Goal: Transaction & Acquisition: Obtain resource

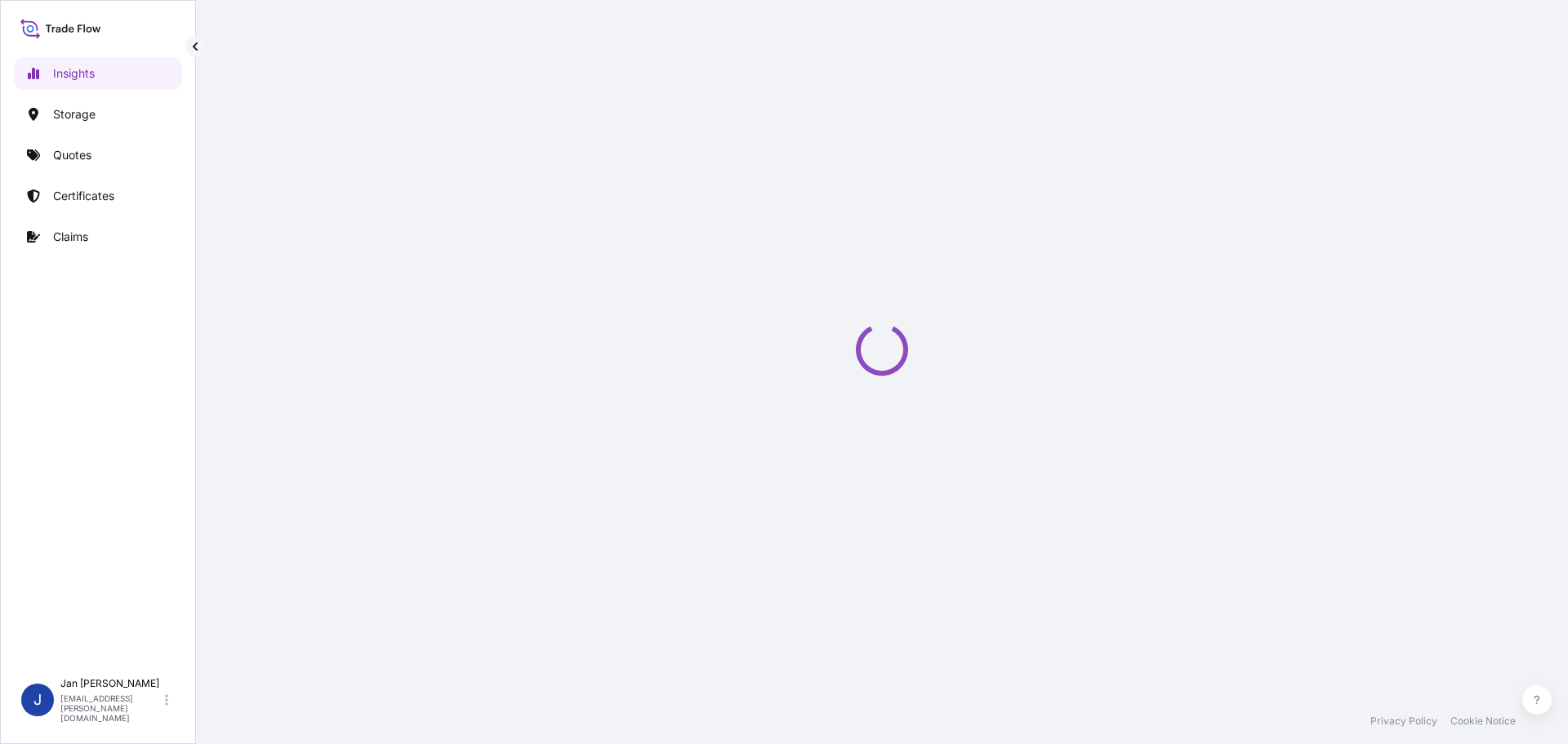
select select "2025"
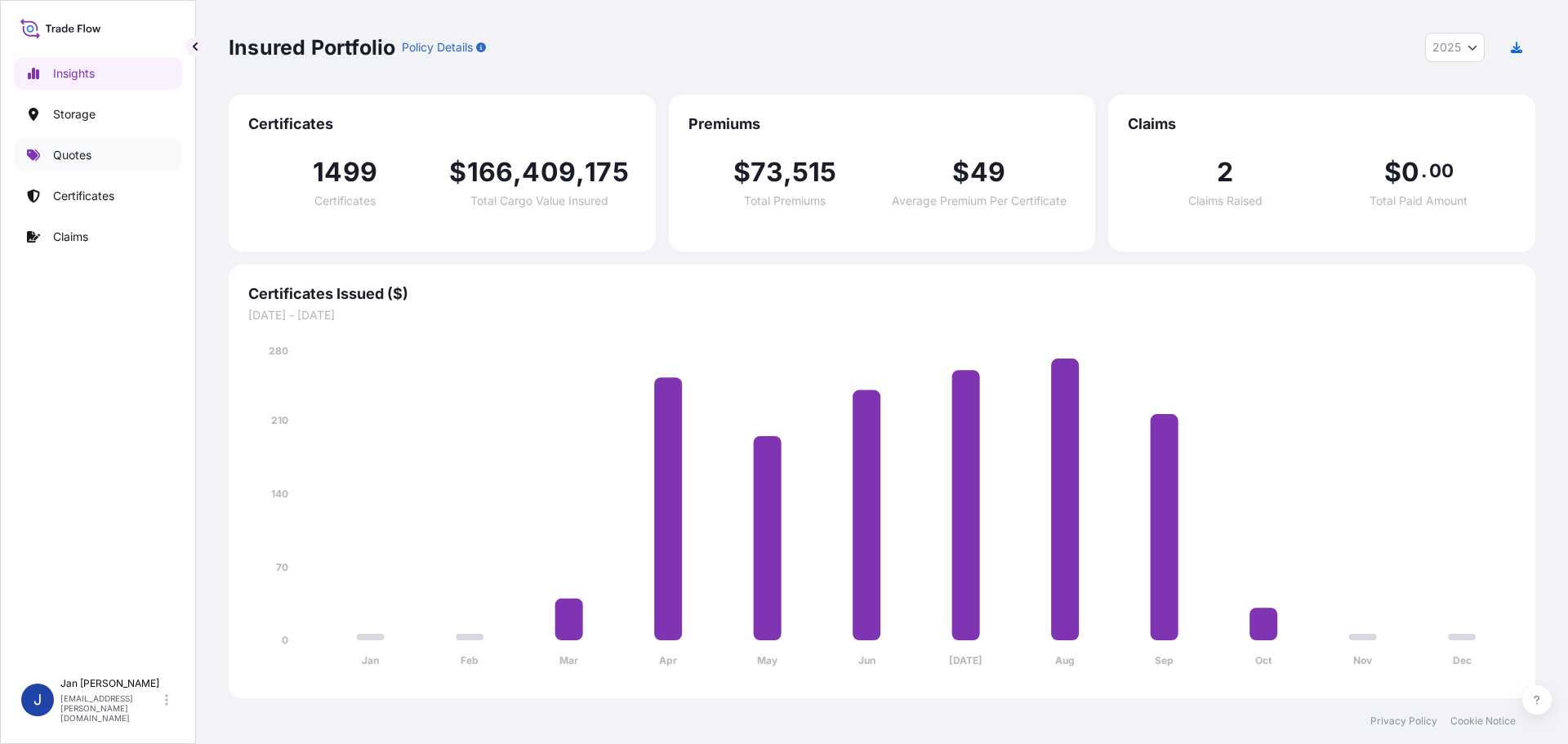
click at [66, 162] on p "Quotes" at bounding box center [71, 155] width 38 height 16
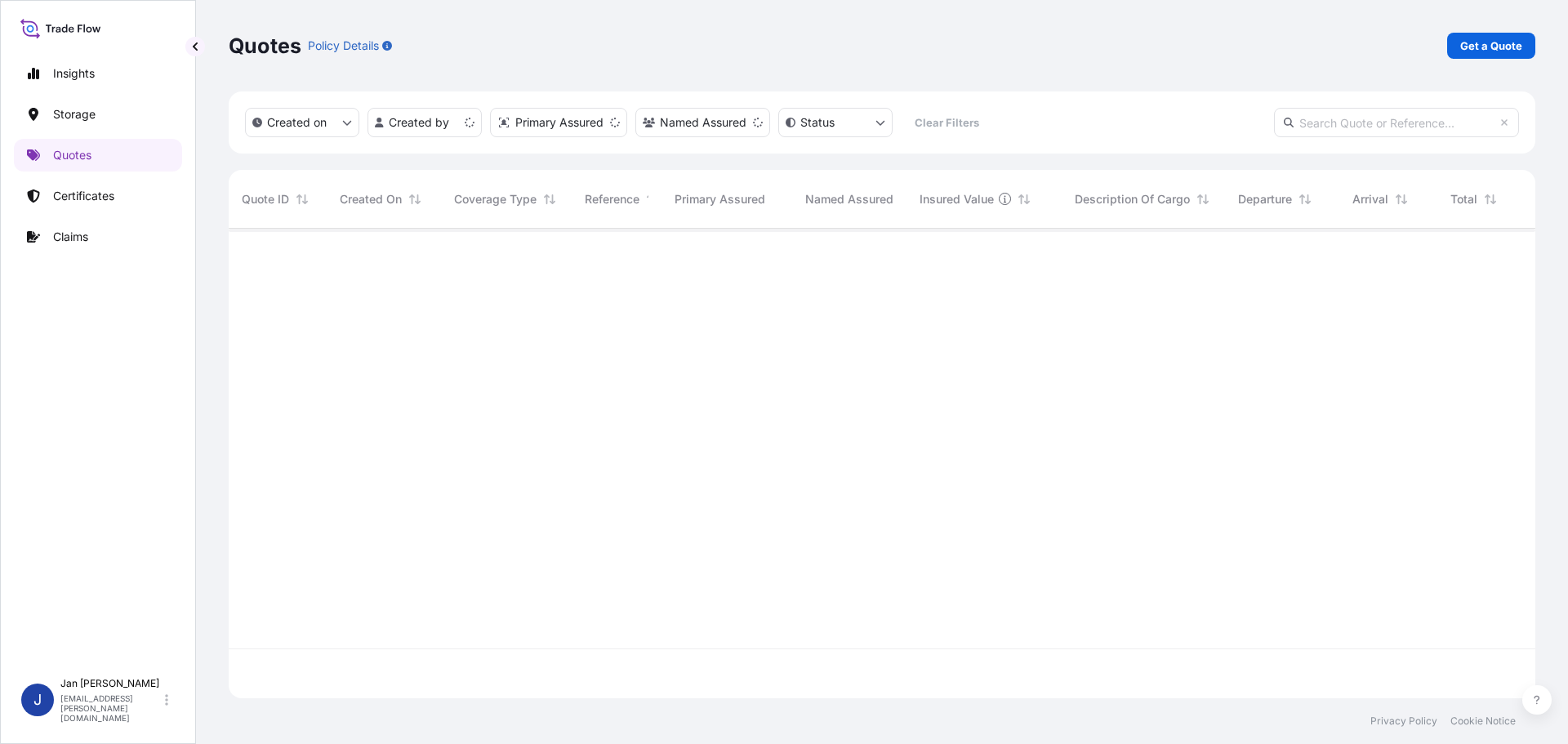
scroll to position [466, 1294]
click at [1474, 54] on link "Get a Quote" at bounding box center [1491, 45] width 88 height 26
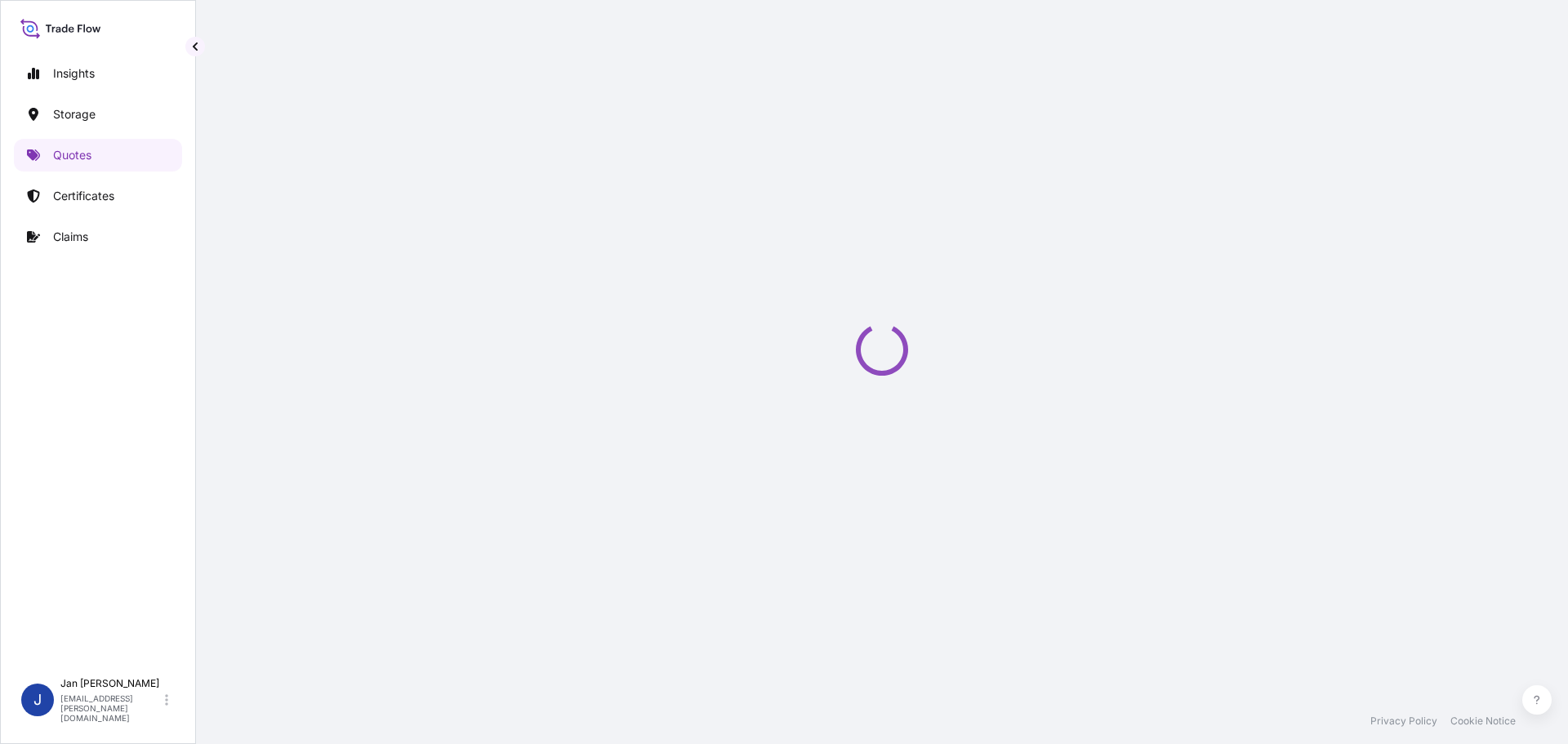
select select "Water"
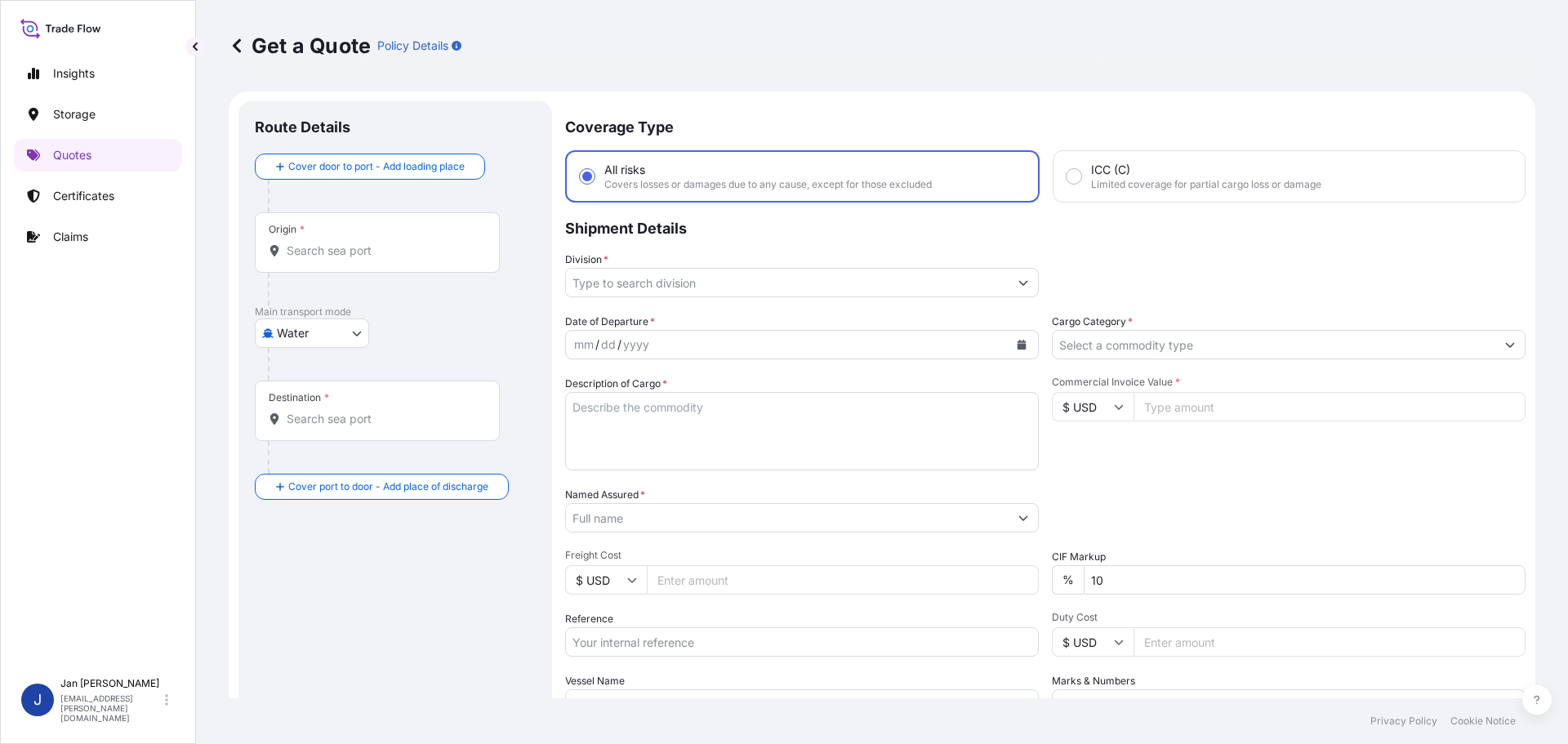
scroll to position [26, 0]
